Goal: Check status

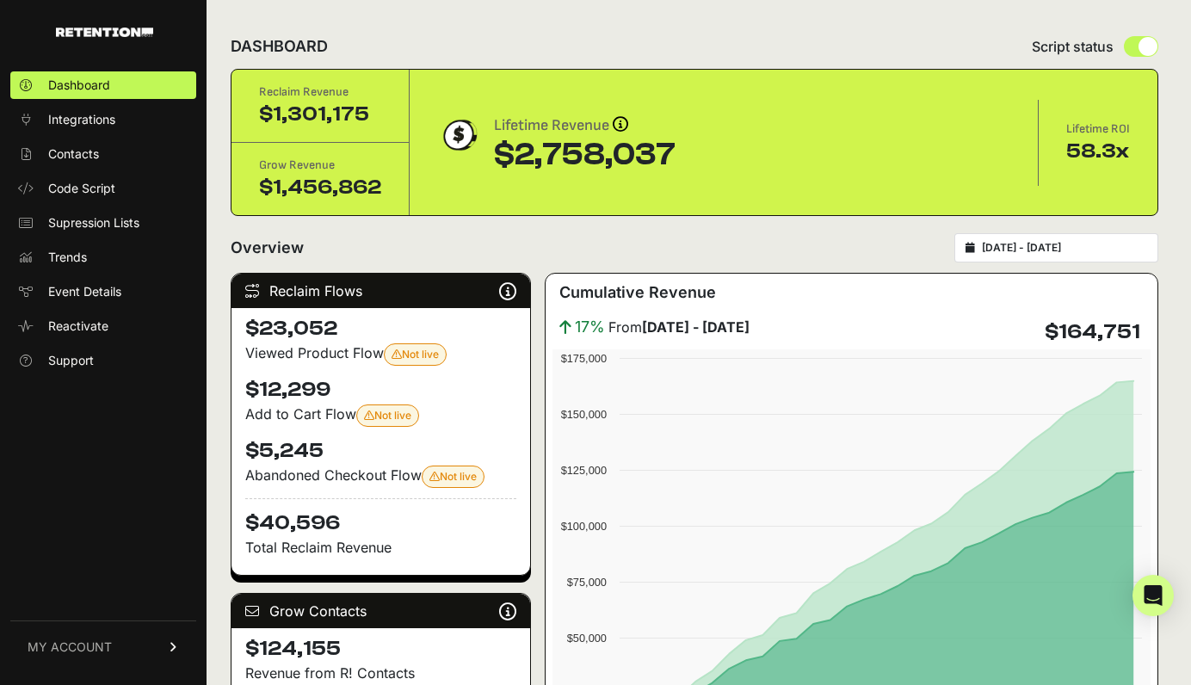
scroll to position [1994, 0]
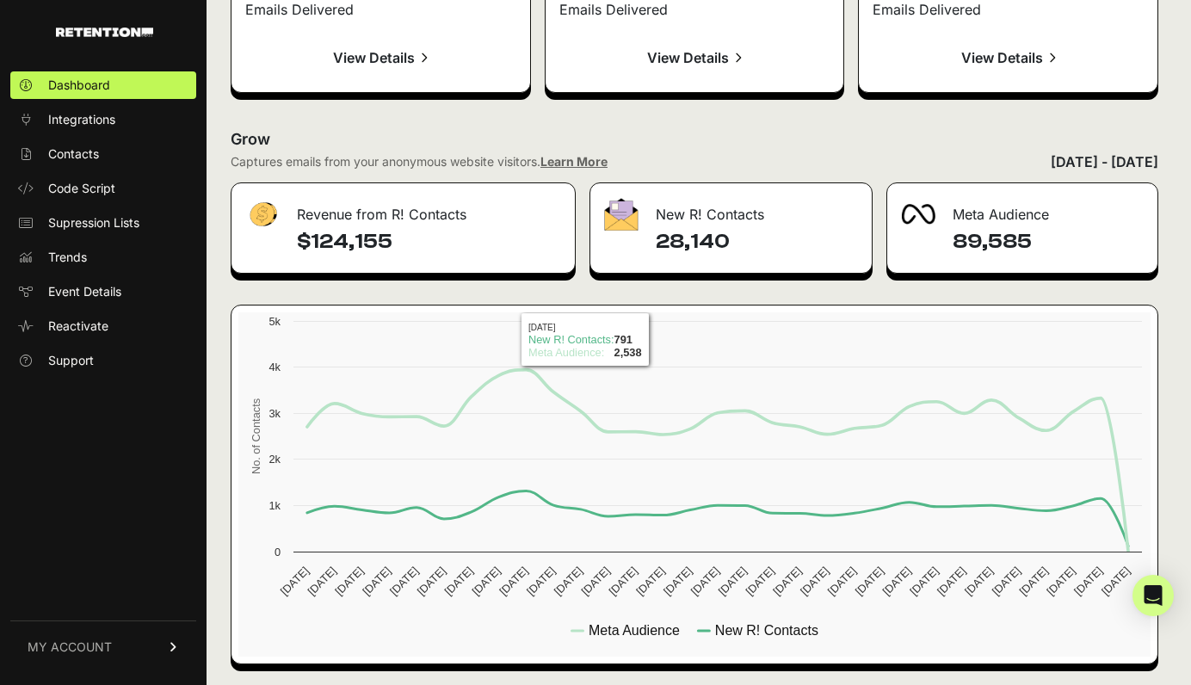
click at [612, 261] on div "28,140" at bounding box center [731, 250] width 282 height 45
click at [367, 251] on h4 "$124,155" at bounding box center [429, 242] width 264 height 28
click at [394, 250] on h4 "$124,155" at bounding box center [429, 242] width 264 height 28
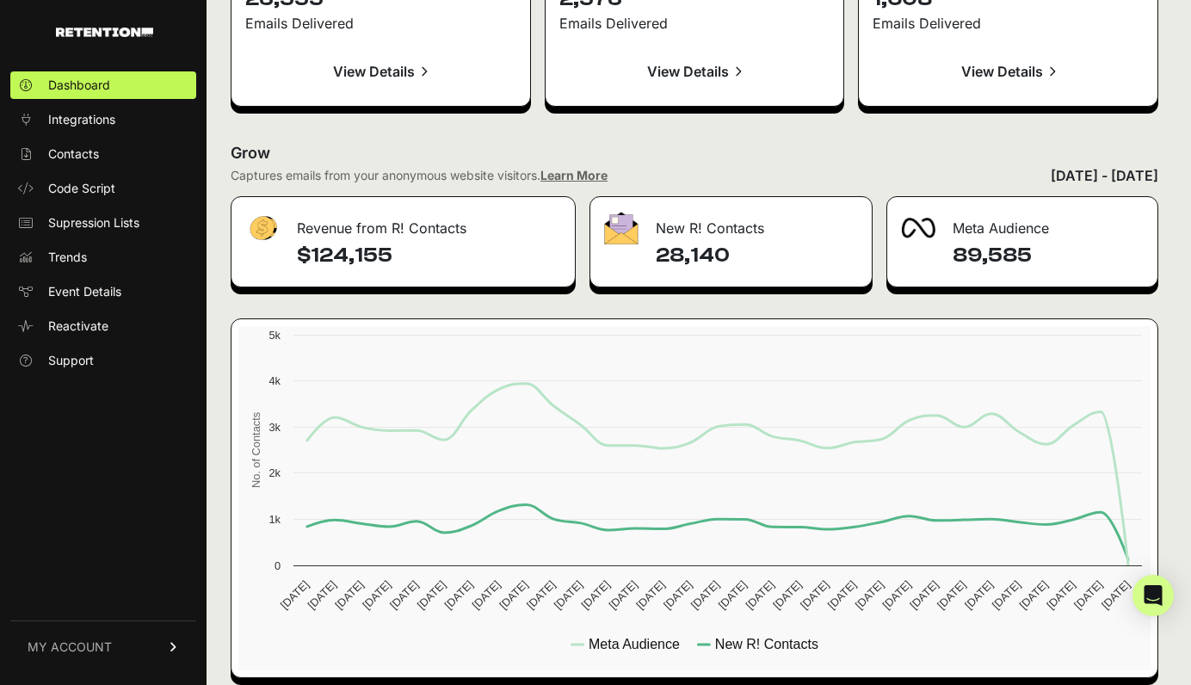
scroll to position [1973, 0]
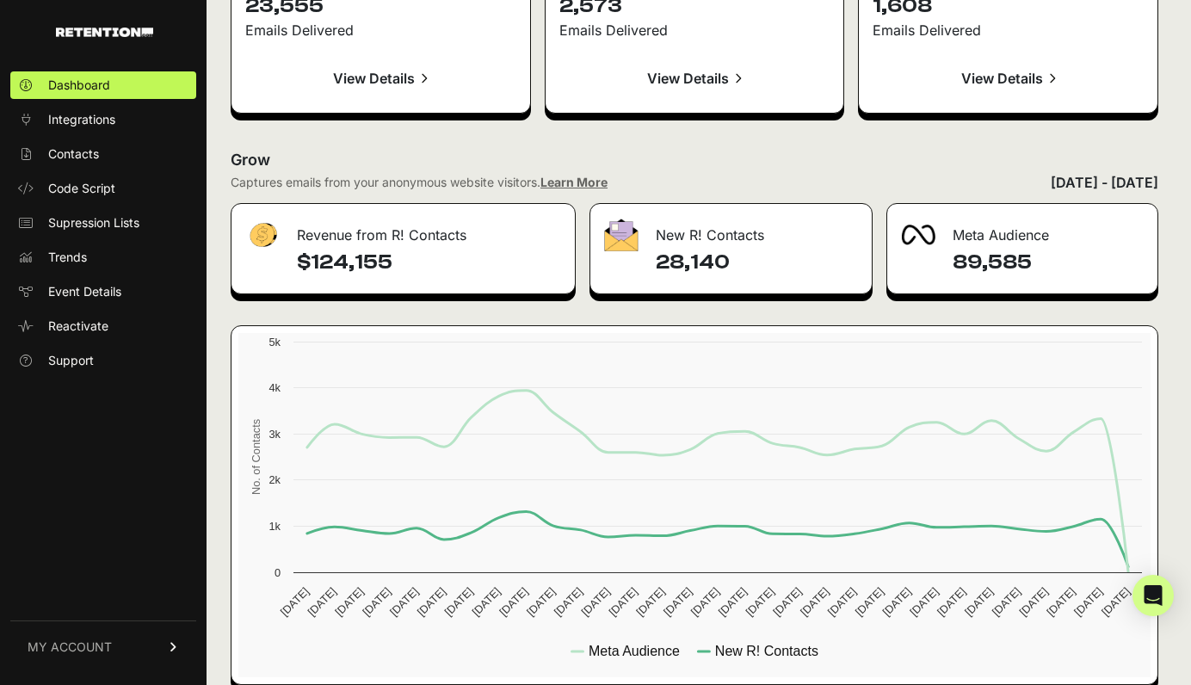
click at [357, 265] on h4 "$124,155" at bounding box center [429, 263] width 264 height 28
click at [458, 263] on h4 "$124,155" at bounding box center [429, 263] width 264 height 28
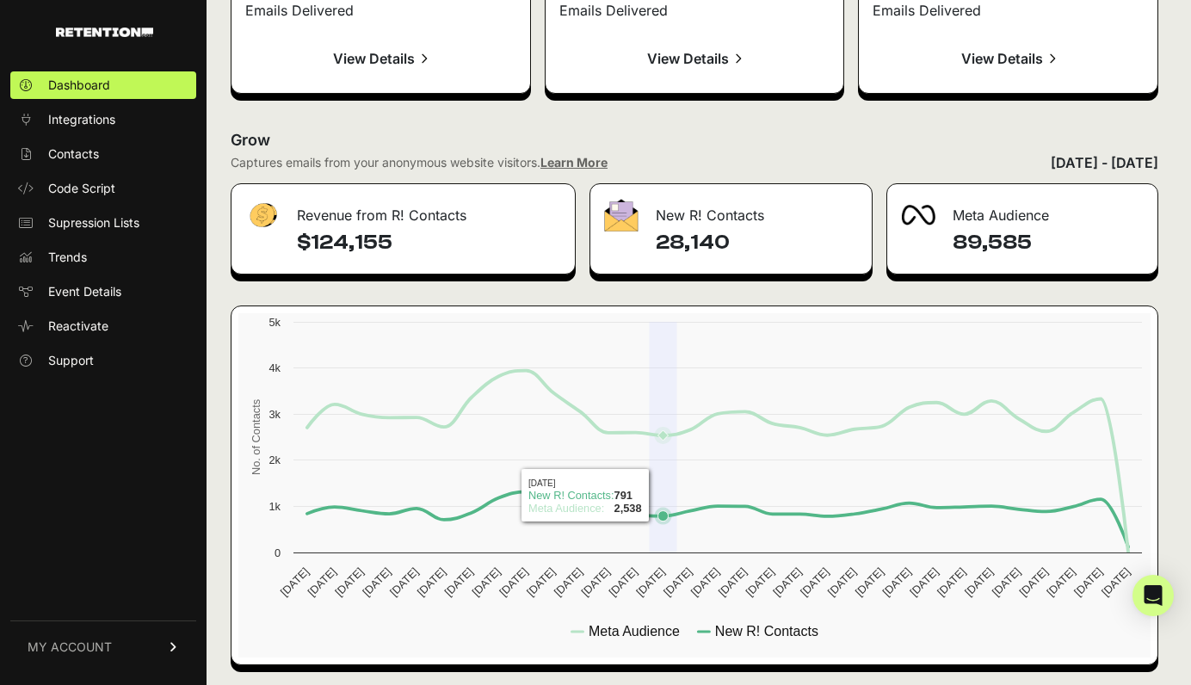
scroll to position [1997, 0]
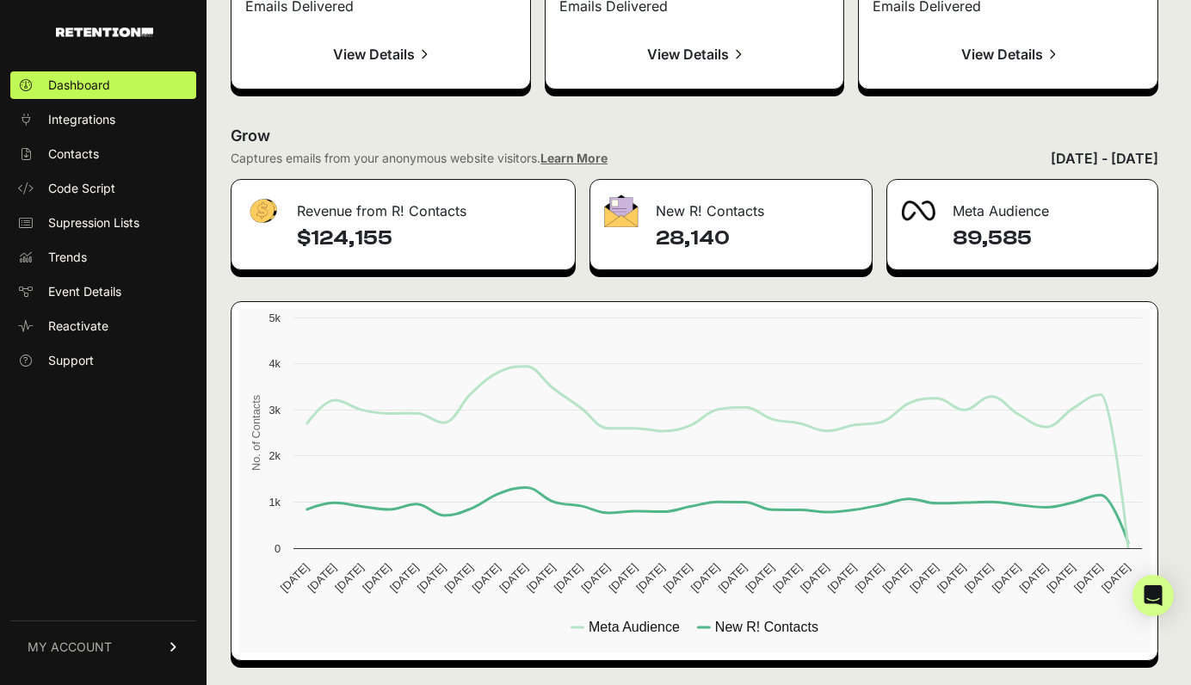
click at [984, 239] on h4 "89,585" at bounding box center [1048, 239] width 191 height 28
click at [727, 240] on h4 "28,140" at bounding box center [757, 239] width 203 height 28
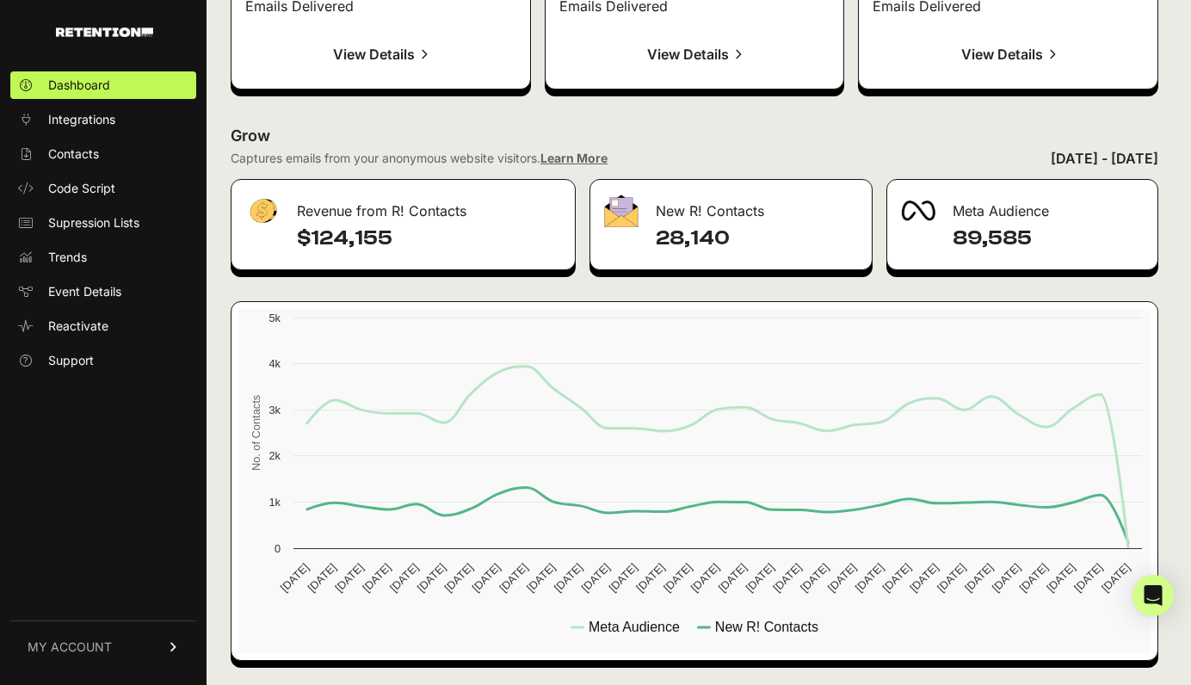
click at [715, 207] on div "New R! Contacts" at bounding box center [731, 206] width 282 height 52
